Goal: Transaction & Acquisition: Register for event/course

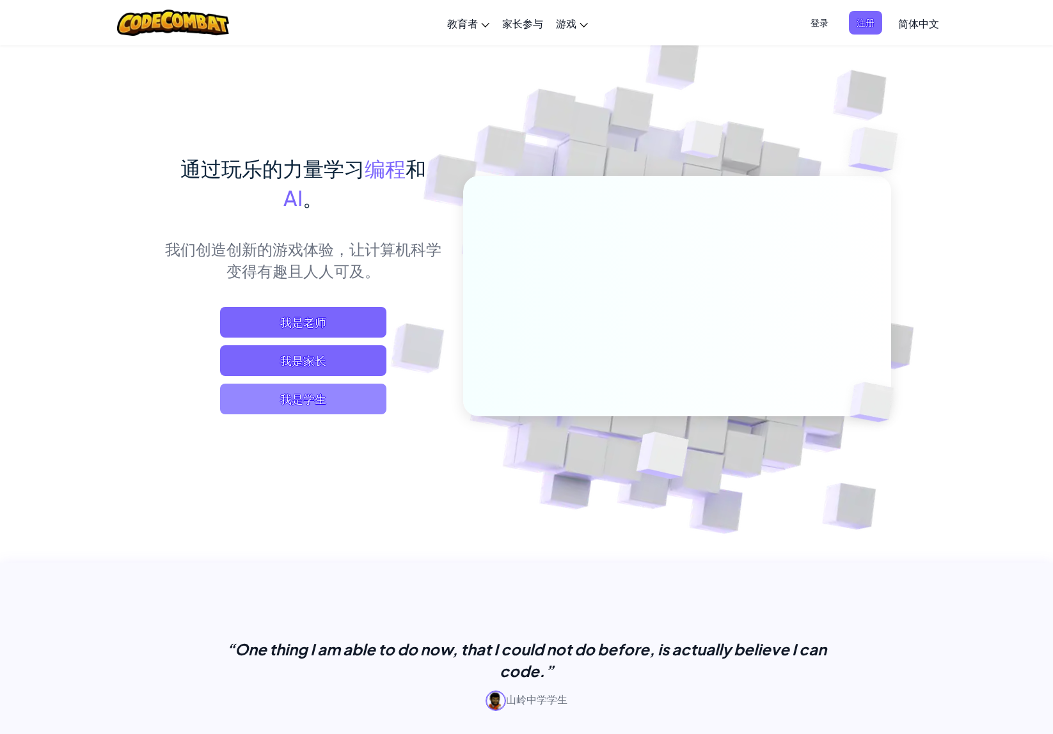
click at [330, 407] on span "我是学生" at bounding box center [303, 399] width 166 height 31
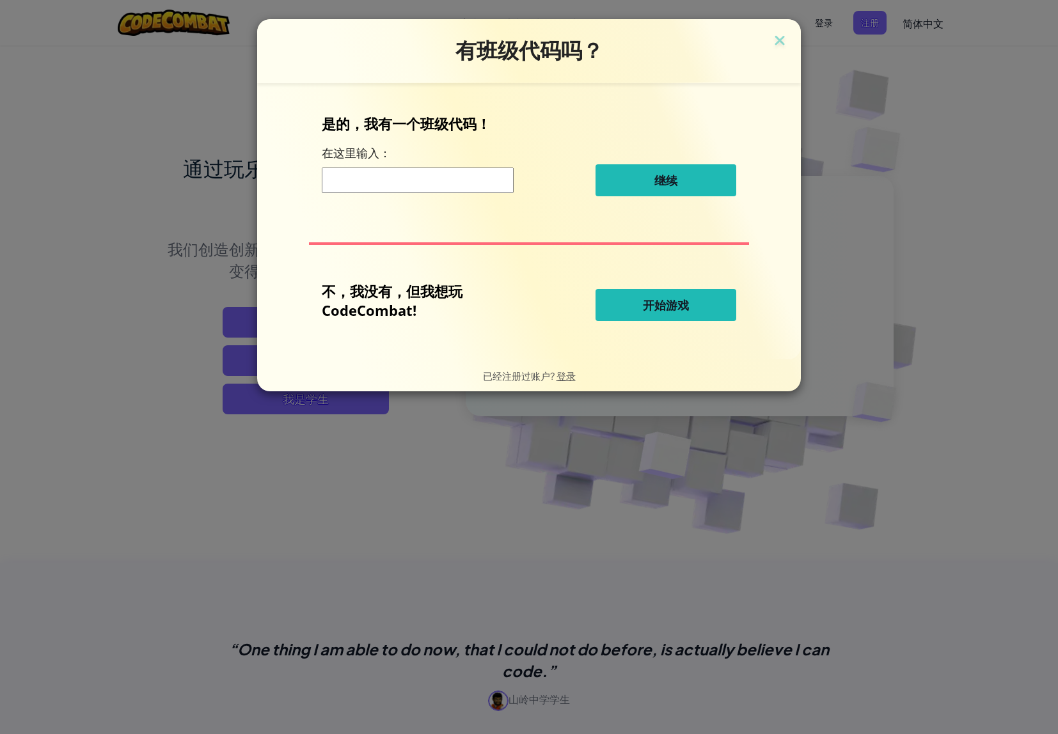
click at [462, 176] on input at bounding box center [418, 181] width 192 height 26
click at [680, 317] on button "开始游戏" at bounding box center [665, 305] width 141 height 32
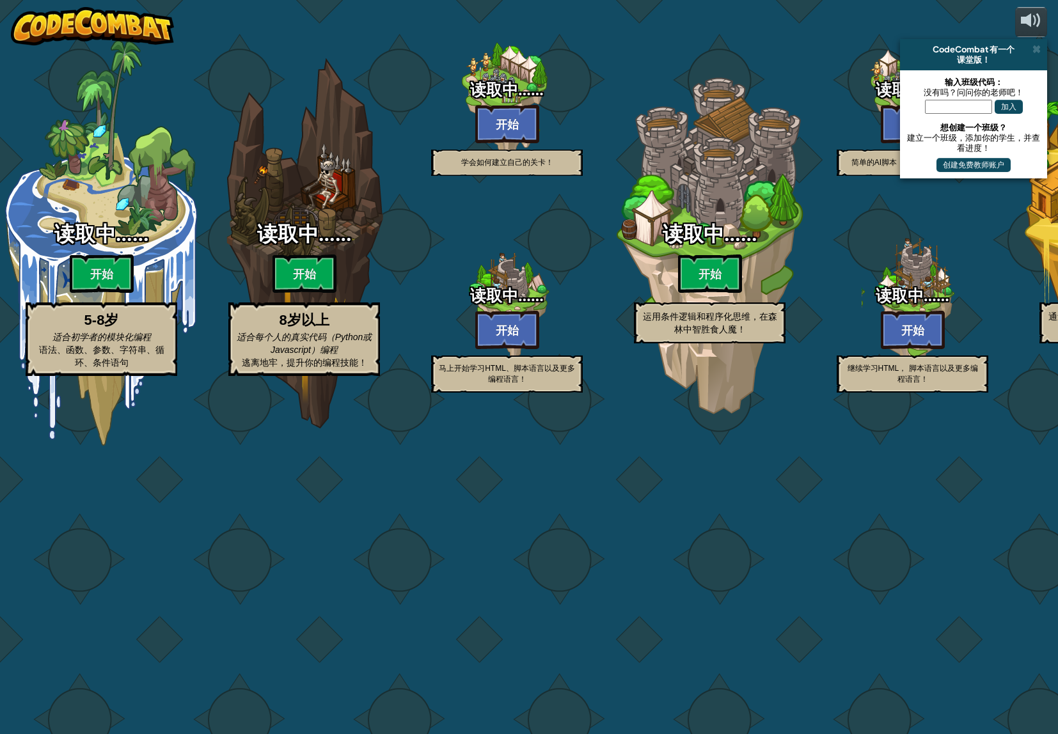
select select "zh-HANS"
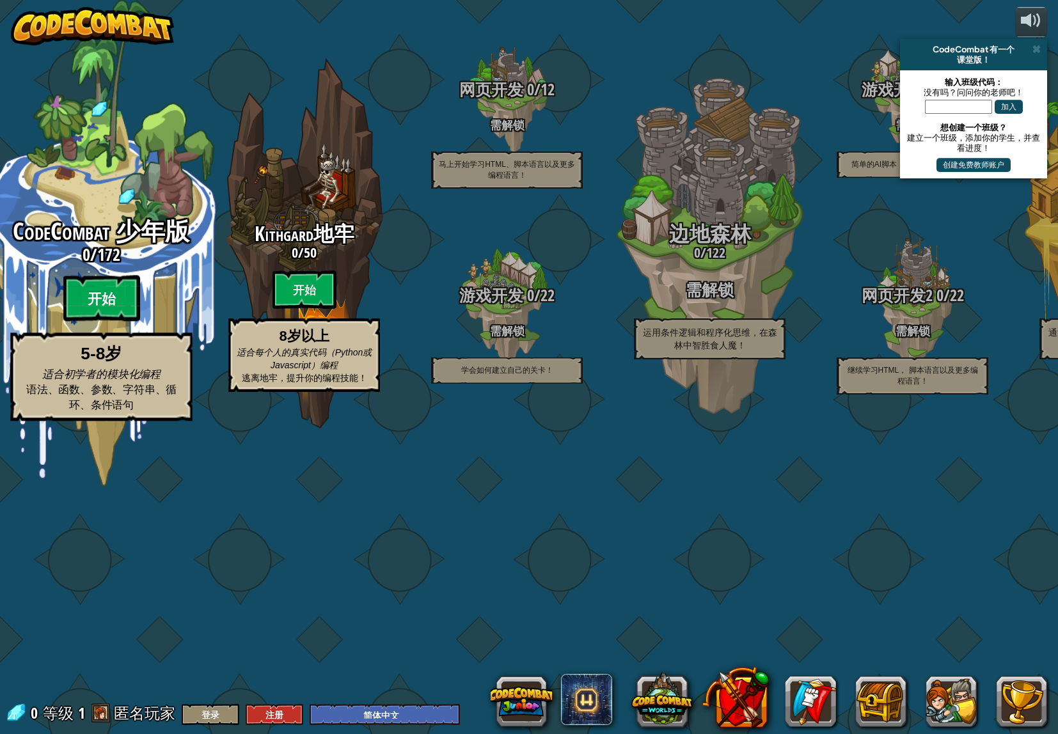
click at [105, 322] on btn "开始" at bounding box center [101, 299] width 77 height 46
select select "zh-HANS"
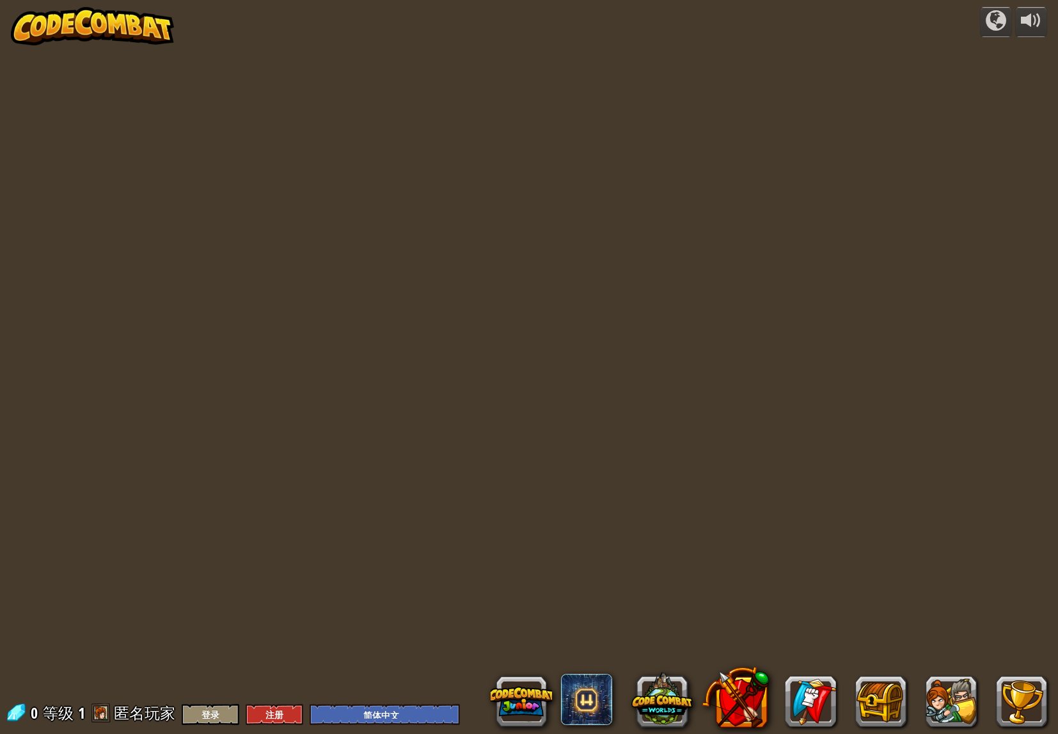
select select "zh-HANS"
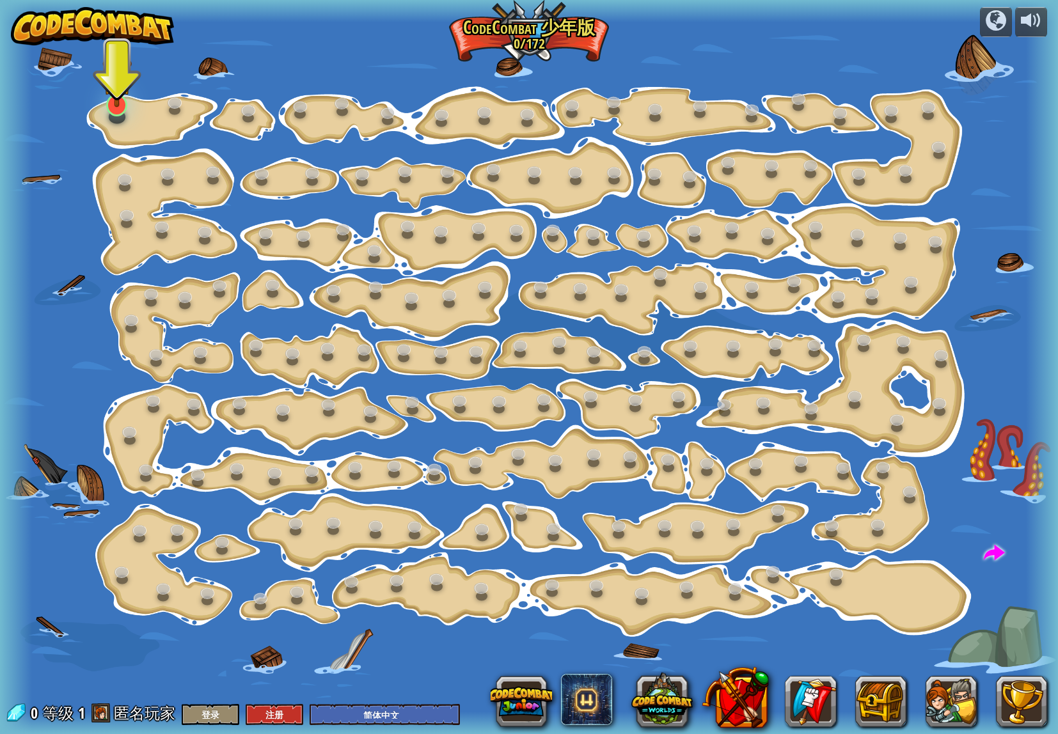
click at [109, 88] on img at bounding box center [116, 74] width 29 height 68
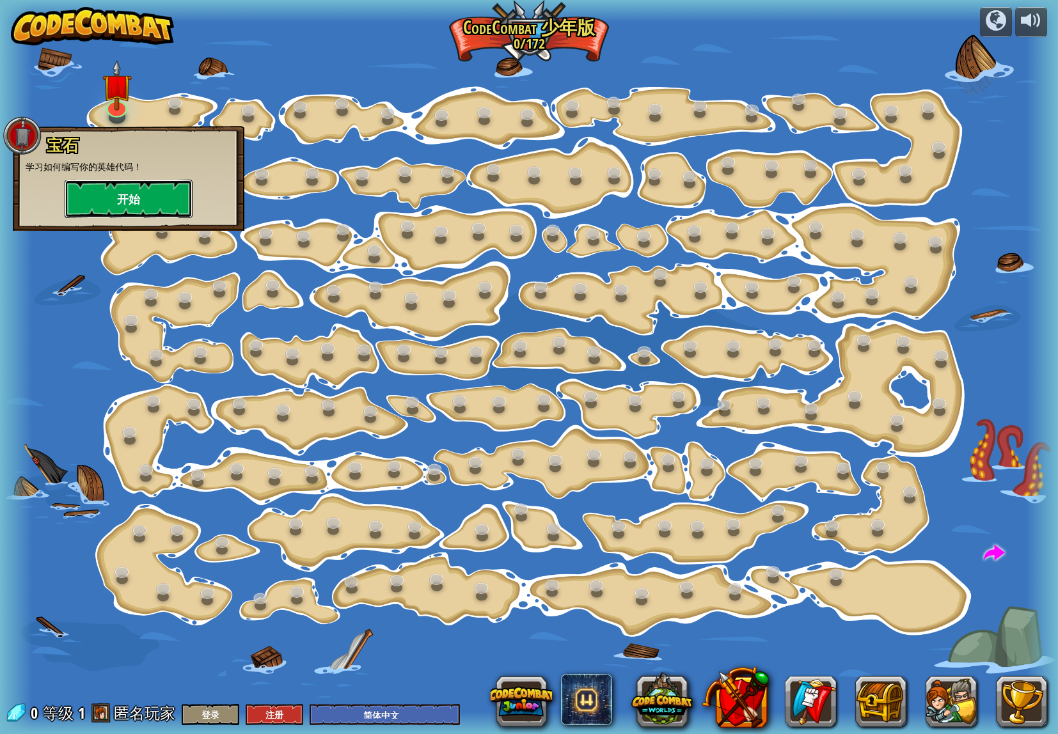
click at [132, 207] on button "开始" at bounding box center [129, 199] width 128 height 38
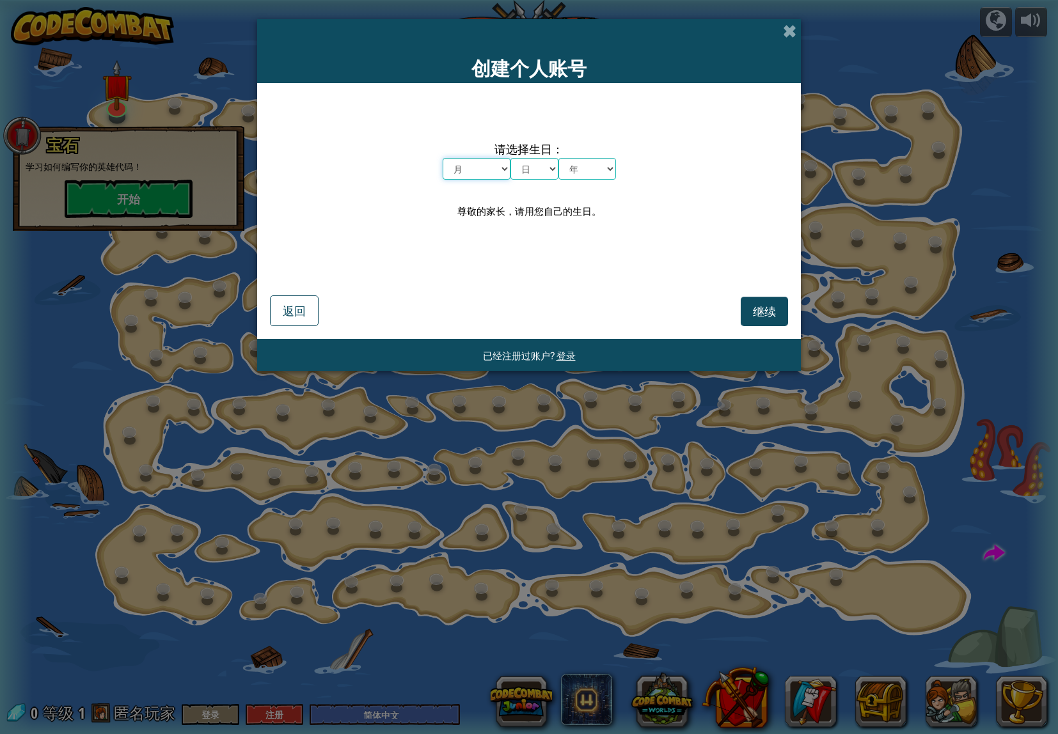
click at [494, 177] on select "月 一月 二月 三月 四月 五月 六月 七月 八月 九月 十月 十一月 十二月" at bounding box center [477, 169] width 68 height 22
select select "9"
click at [443, 158] on select "月 一月 二月 三月 四月 五月 六月 七月 八月 九月 十月 十一月 十二月" at bounding box center [477, 169] width 68 height 22
click at [531, 164] on select "日 1 2 3 4 5 6 7 8 9 10 11 12 13 14 15 16 17 18 19 20 21 22 23 24 25 26 27 28 29…" at bounding box center [534, 169] width 48 height 22
select select "5"
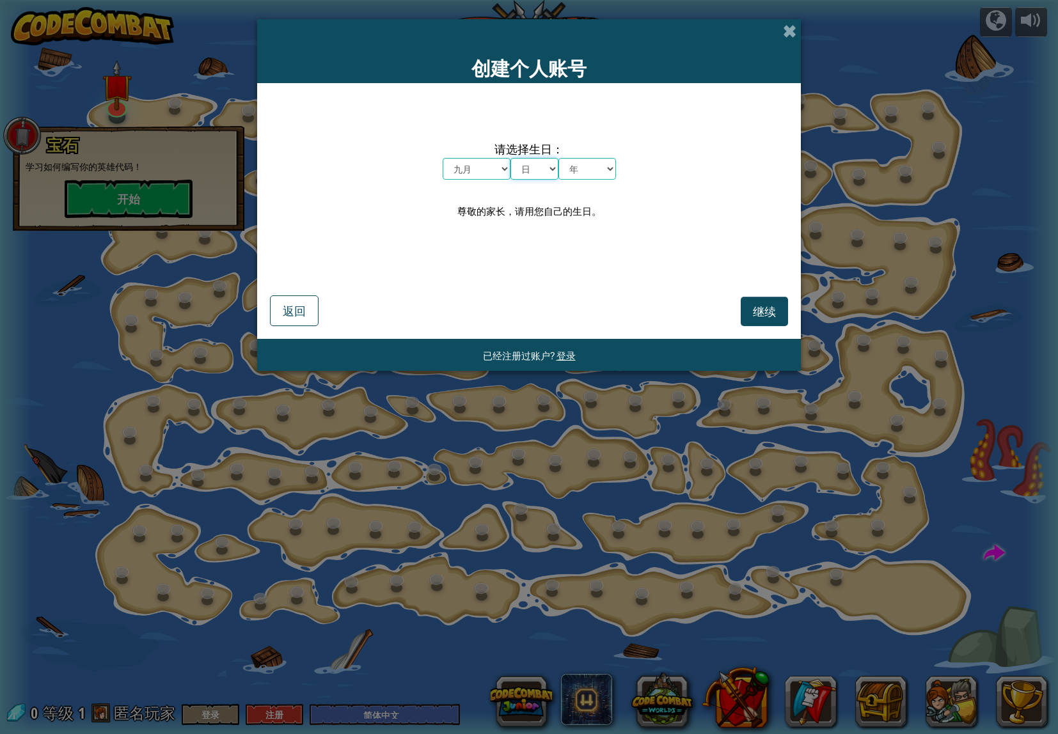
click at [510, 158] on select "日 1 2 3 4 5 6 7 8 9 10 11 12 13 14 15 16 17 18 19 20 21 22 23 24 25 26 27 28 29…" at bounding box center [534, 169] width 48 height 22
click at [613, 169] on select "年 2025 2024 2023 2022 2021 2020 2019 2018 2017 2016 2015 2014 2013 2012 2011 20…" at bounding box center [587, 169] width 58 height 22
click at [558, 158] on select "年 2025 2024 2023 2022 2021 2020 2019 2018 2017 2016 2015 2014 2013 2012 2011 20…" at bounding box center [587, 169] width 58 height 22
drag, startPoint x: 603, startPoint y: 171, endPoint x: 602, endPoint y: 182, distance: 10.9
click at [603, 171] on select "年 2025 2024 2023 2022 2021 2020 2019 2018 2017 2016 2015 2014 2013 2012 2011 20…" at bounding box center [587, 169] width 58 height 22
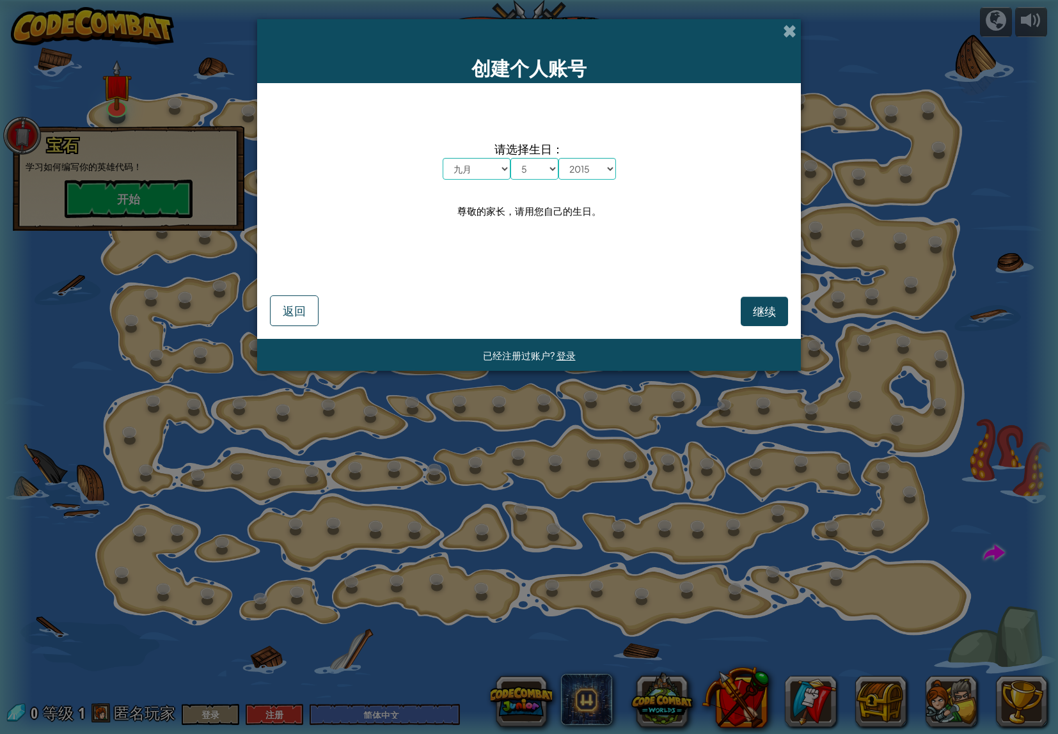
click at [557, 487] on div "创建个人账号 请选择生日： 月 一月 二月 三月 四月 五月 六月 七月 八月 九月 十月 十一月 十二月 日 1 2 3 4 5 6 7 8 9 10 11…" at bounding box center [529, 367] width 1058 height 734
click at [581, 175] on select "年 2025 2024 2023 2022 2021 2020 2019 2018 2017 2016 2015 2014 2013 2012 2011 20…" at bounding box center [587, 169] width 58 height 22
select select "1995"
click at [558, 158] on select "年 2025 2024 2023 2022 2021 2020 2019 2018 2017 2016 2015 2014 2013 2012 2011 20…" at bounding box center [587, 169] width 58 height 22
click at [751, 313] on button "继续" at bounding box center [764, 311] width 47 height 29
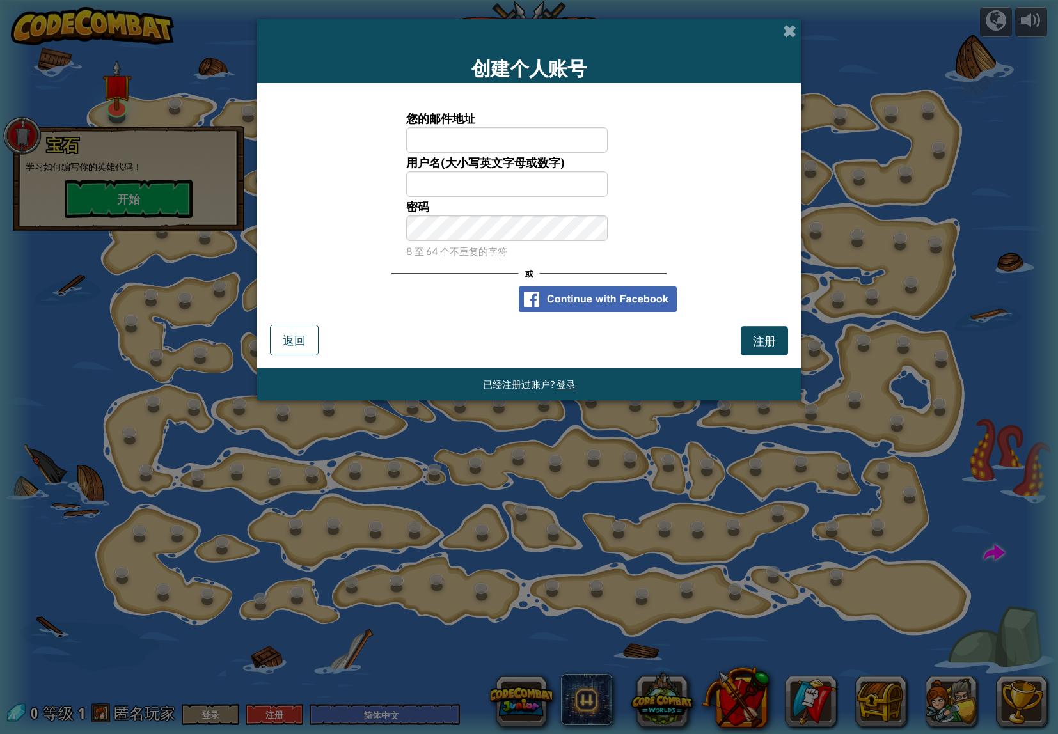
click at [656, 217] on div "密码 8 至 64 个不重复的字符" at bounding box center [528, 228] width 531 height 63
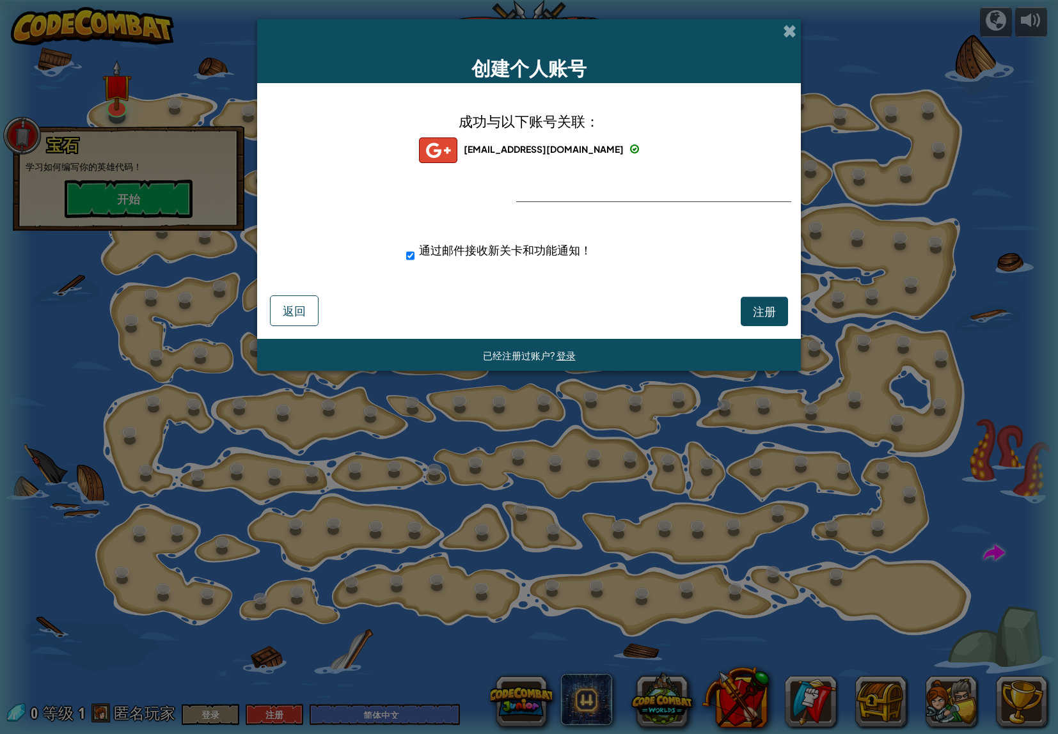
click at [650, 269] on div "[EMAIL_ADDRESS][DOMAIN_NAME] vdct19485+gplus 通过邮件接收新关卡和功能通知！" at bounding box center [529, 256] width 512 height 44
click at [648, 191] on div "成功与以下账号关联： [EMAIL_ADDRESS][DOMAIN_NAME] [EMAIL_ADDRESS][DOMAIN_NAME] vdct19485+…" at bounding box center [529, 195] width 512 height 198
